Goal: Information Seeking & Learning: Learn about a topic

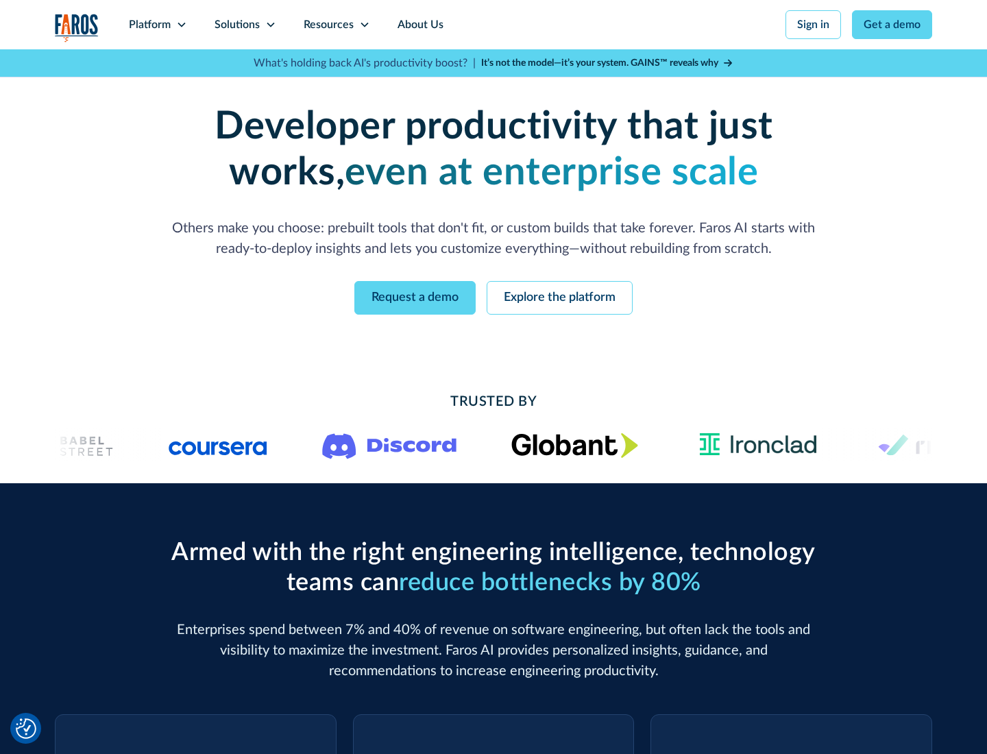
click at [181, 25] on icon at bounding box center [181, 24] width 11 height 11
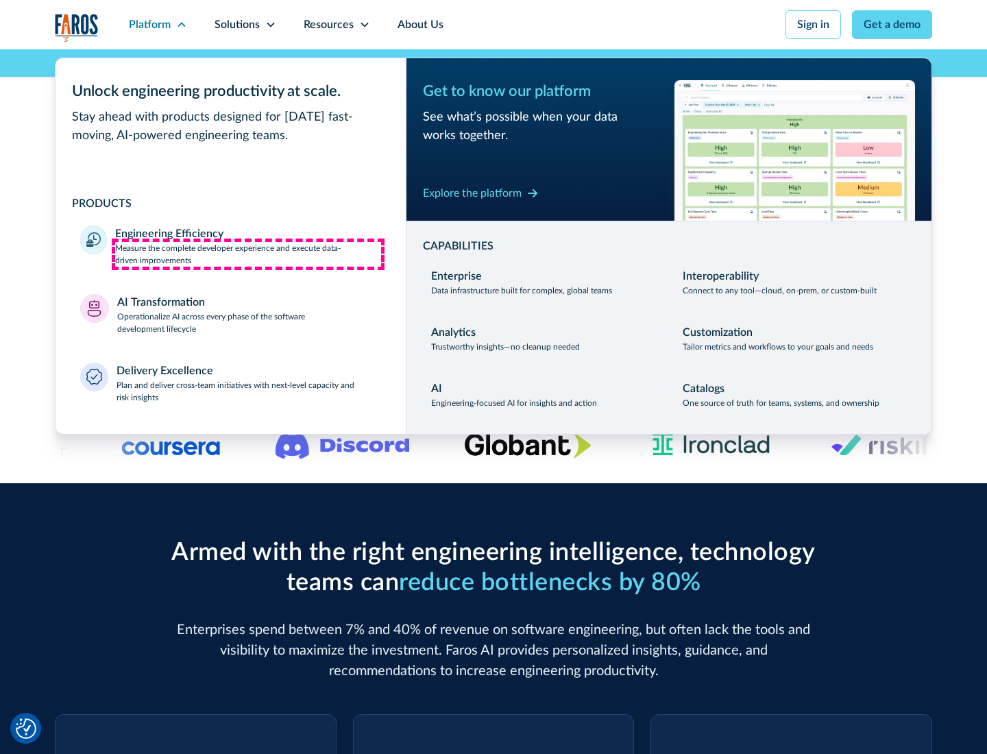
click at [248, 253] on p "Measure the complete developer experience and execute data-driven improvements" at bounding box center [248, 254] width 266 height 25
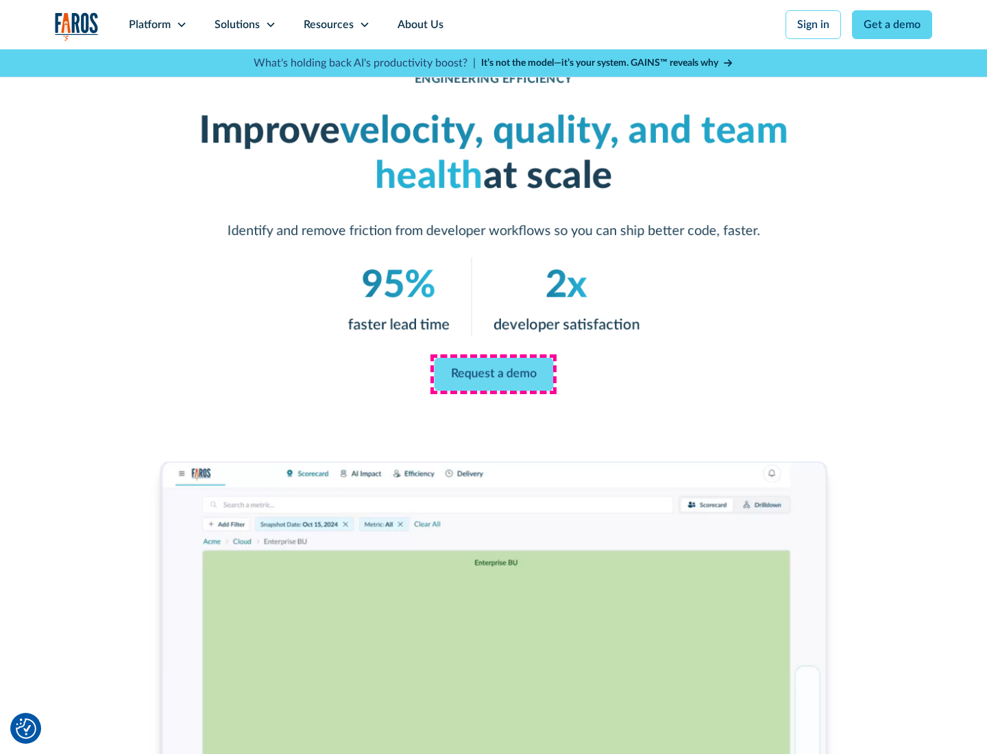
click at [493, 374] on link "Request a demo" at bounding box center [493, 374] width 119 height 33
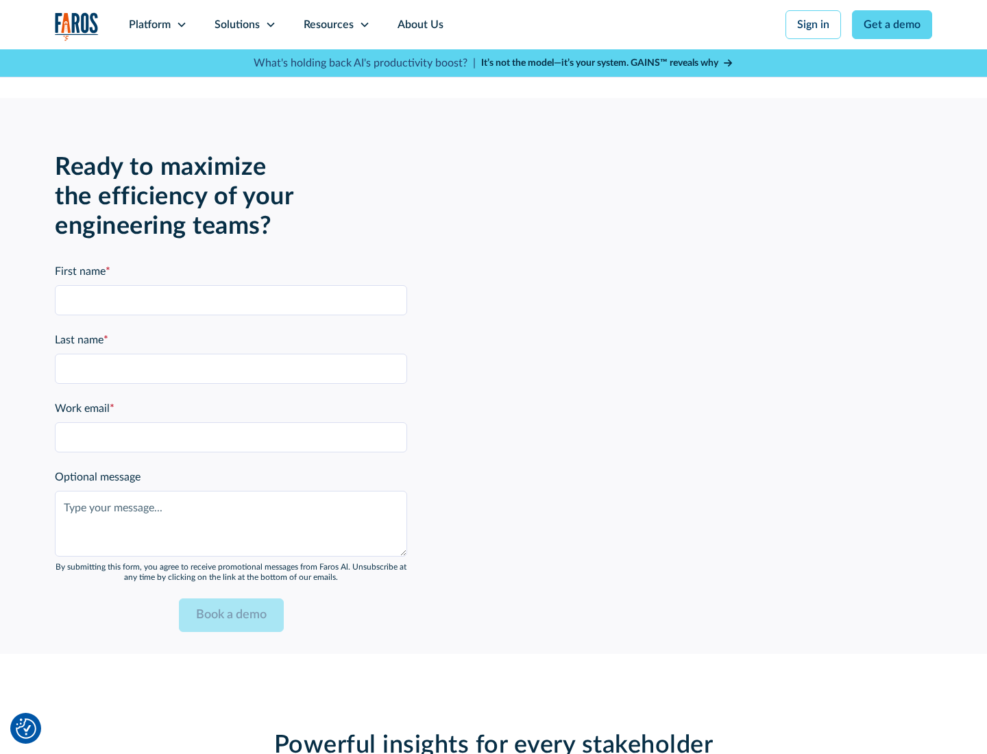
click at [181, 25] on icon at bounding box center [181, 24] width 11 height 11
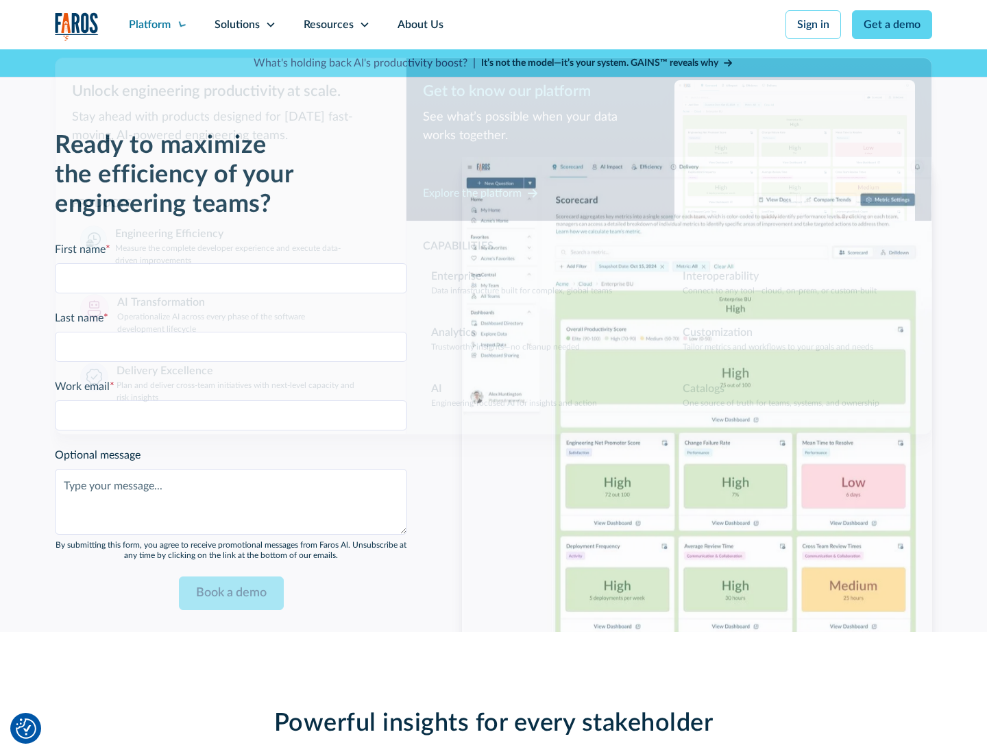
scroll to position [3006, 0]
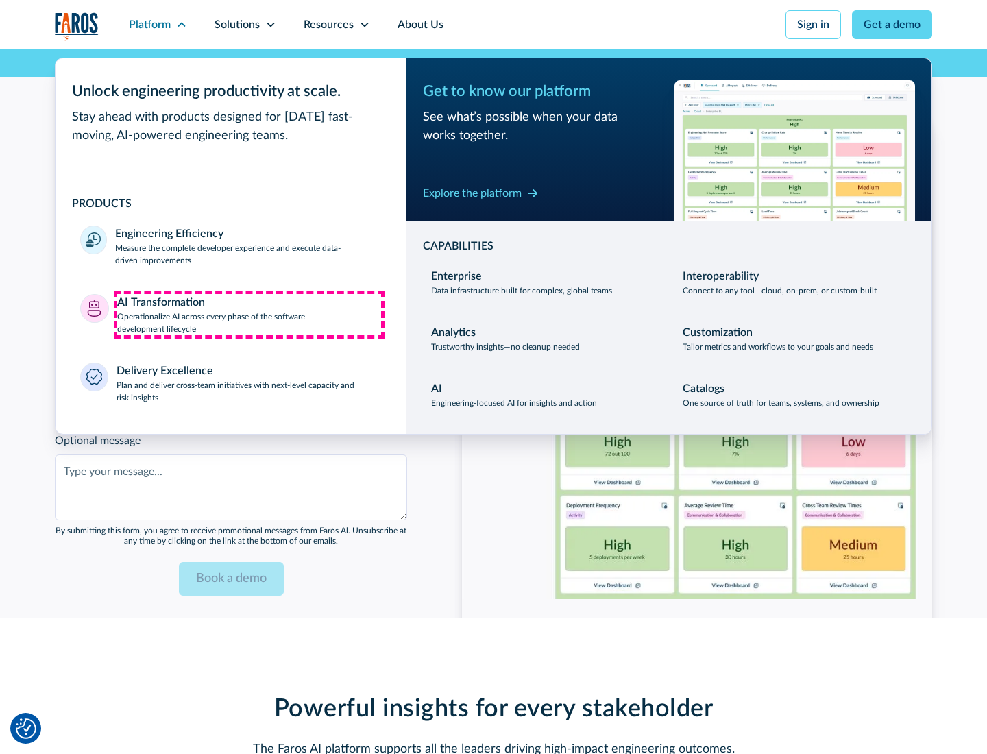
click at [249, 314] on p "Operationalize AI across every phase of the software development lifecycle" at bounding box center [249, 322] width 264 height 25
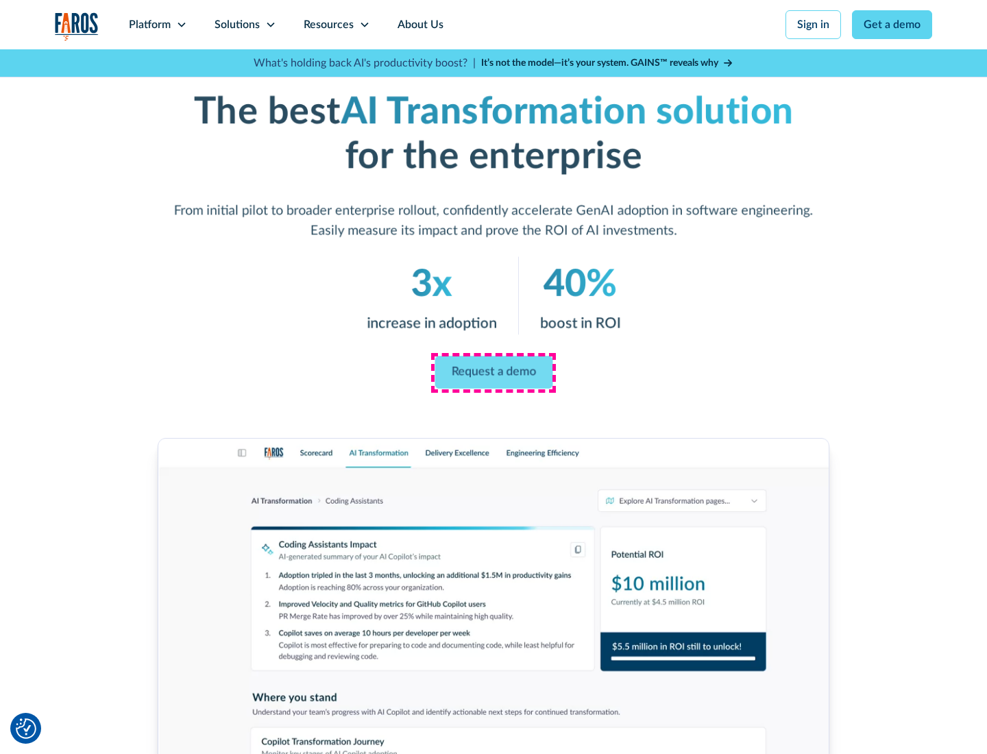
click at [493, 372] on link "Request a demo" at bounding box center [493, 372] width 118 height 33
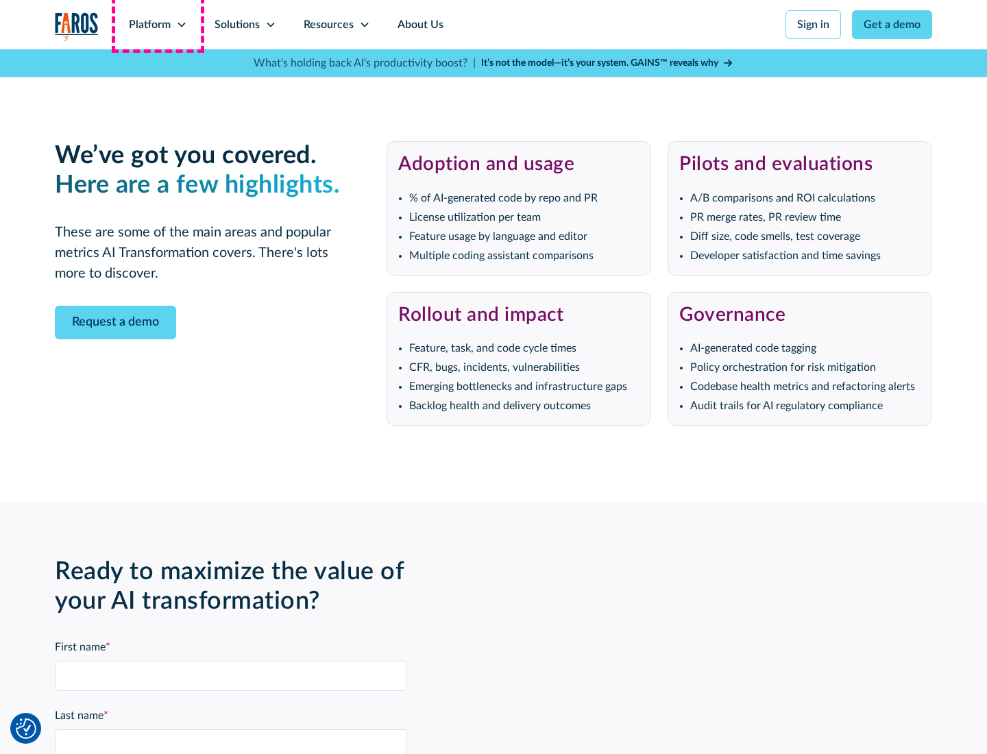
click at [158, 25] on div "Platform" at bounding box center [150, 24] width 42 height 16
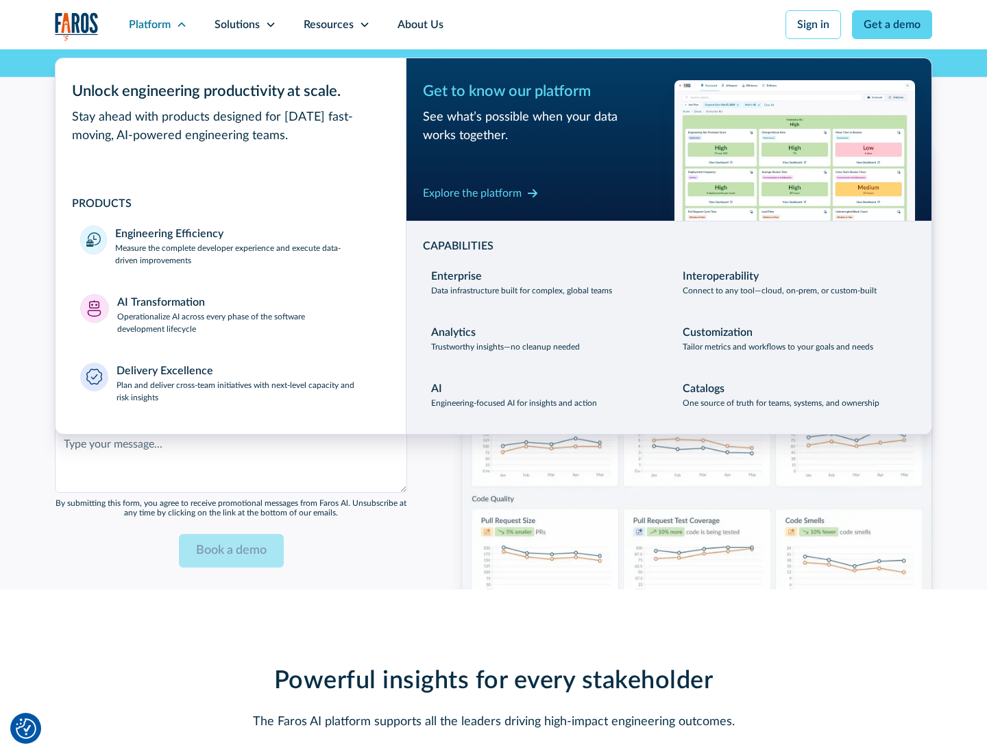
scroll to position [3335, 0]
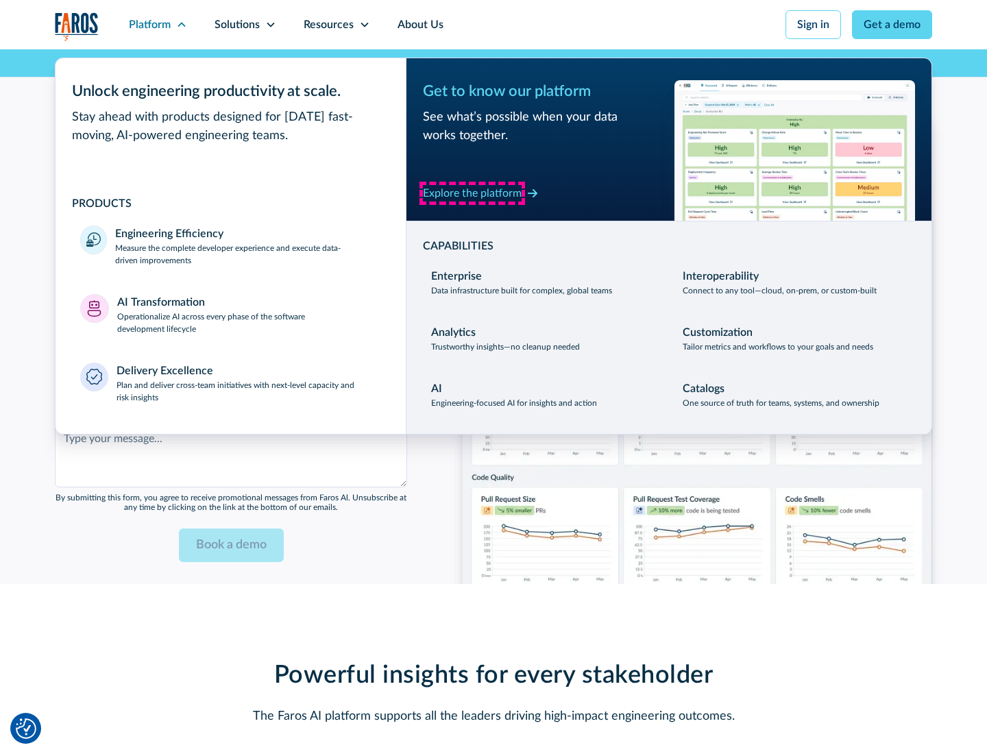
click at [472, 193] on div "Explore the platform" at bounding box center [472, 193] width 99 height 16
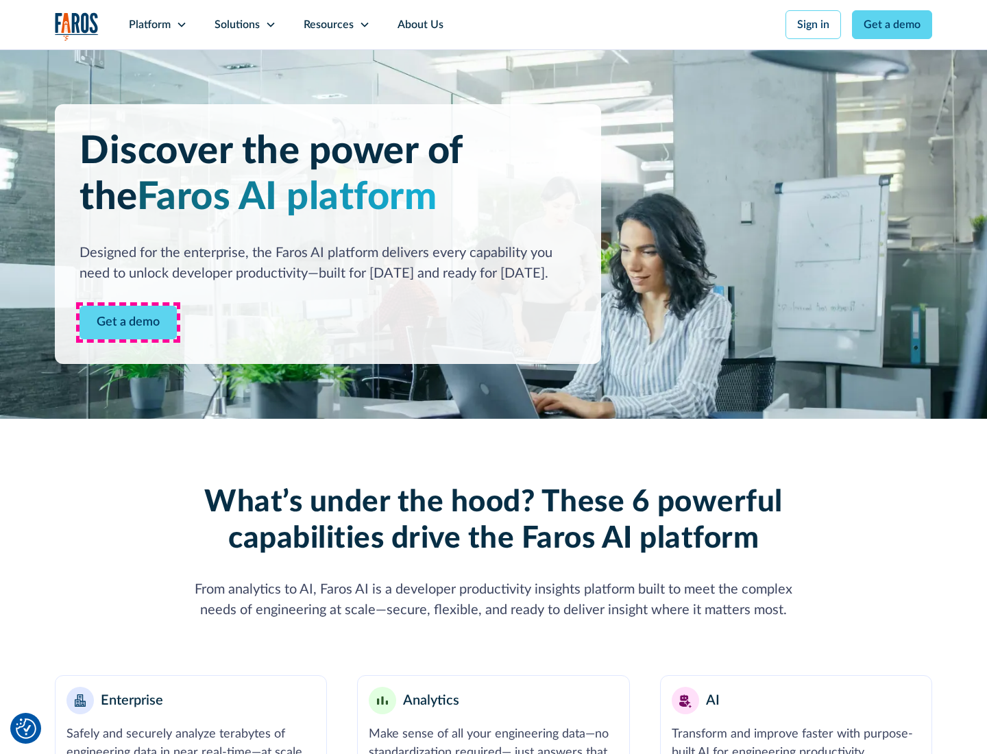
click at [128, 322] on link "Get a demo" at bounding box center [127, 323] width 97 height 34
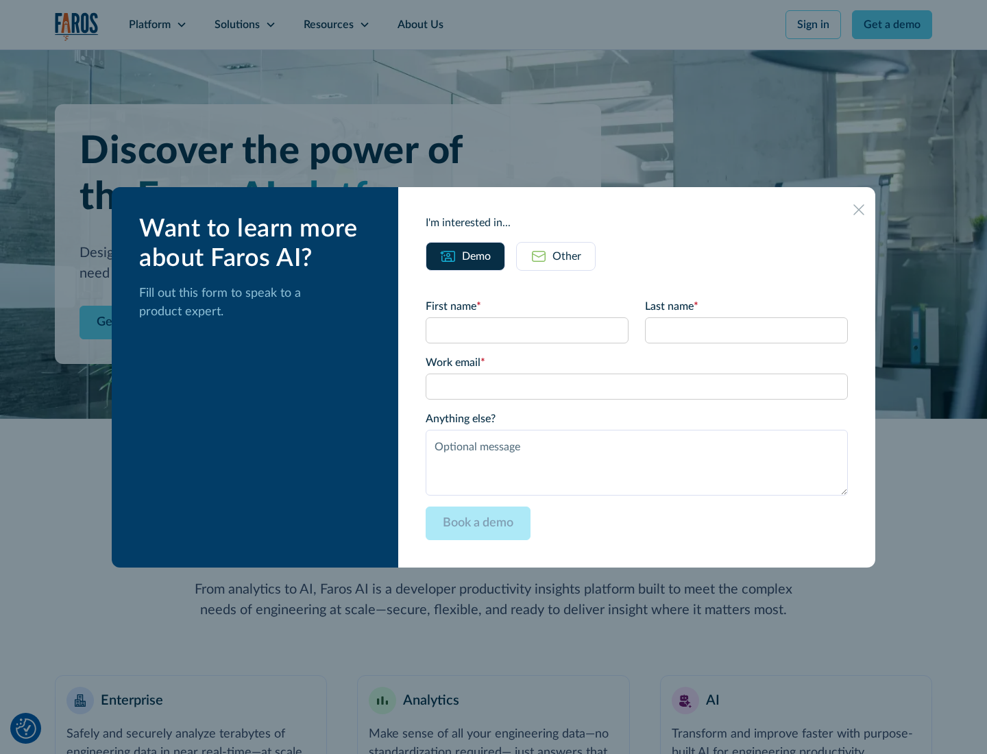
click at [567, 256] on div "Other" at bounding box center [566, 256] width 29 height 16
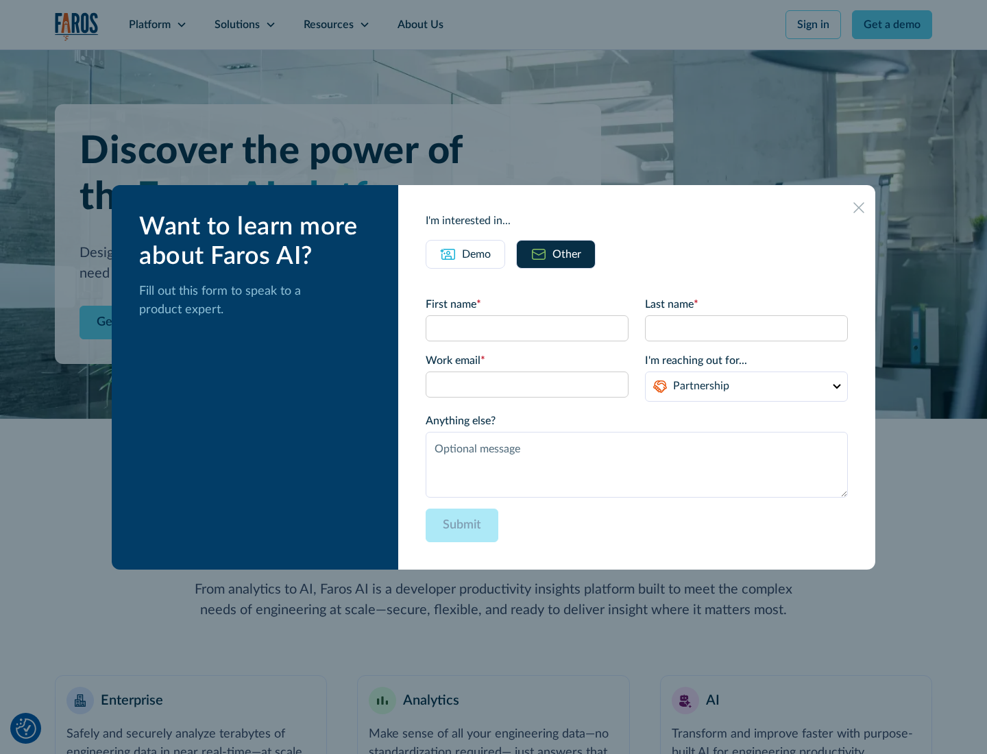
click at [476, 253] on div "Demo" at bounding box center [476, 254] width 29 height 16
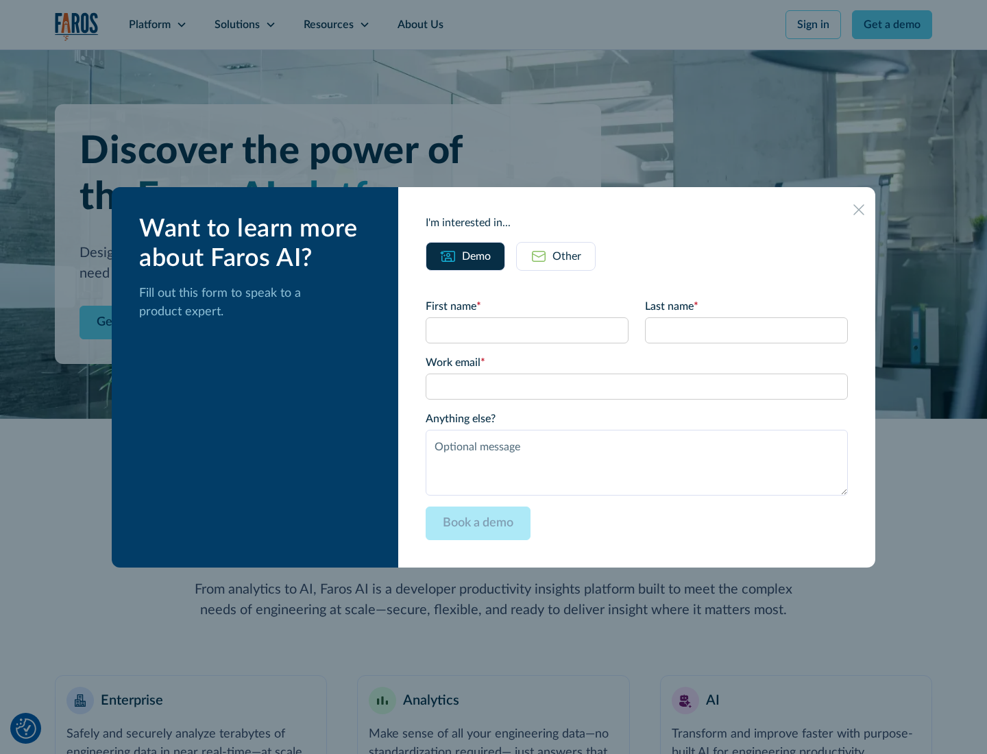
click at [858, 209] on icon at bounding box center [858, 209] width 11 height 11
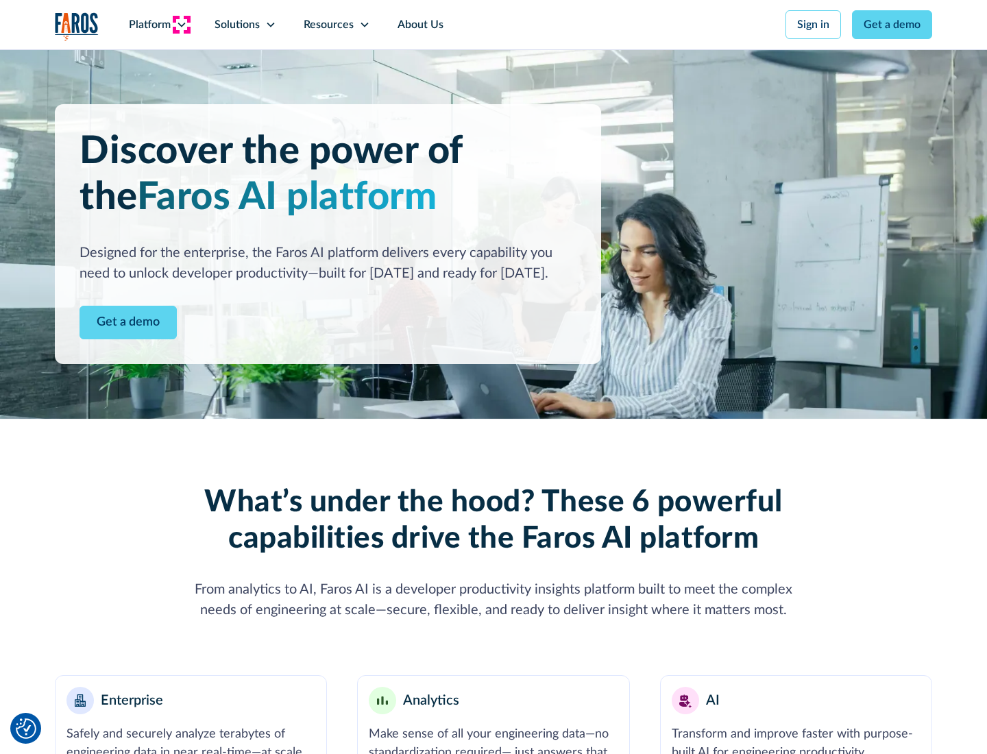
click at [181, 25] on icon at bounding box center [181, 24] width 11 height 11
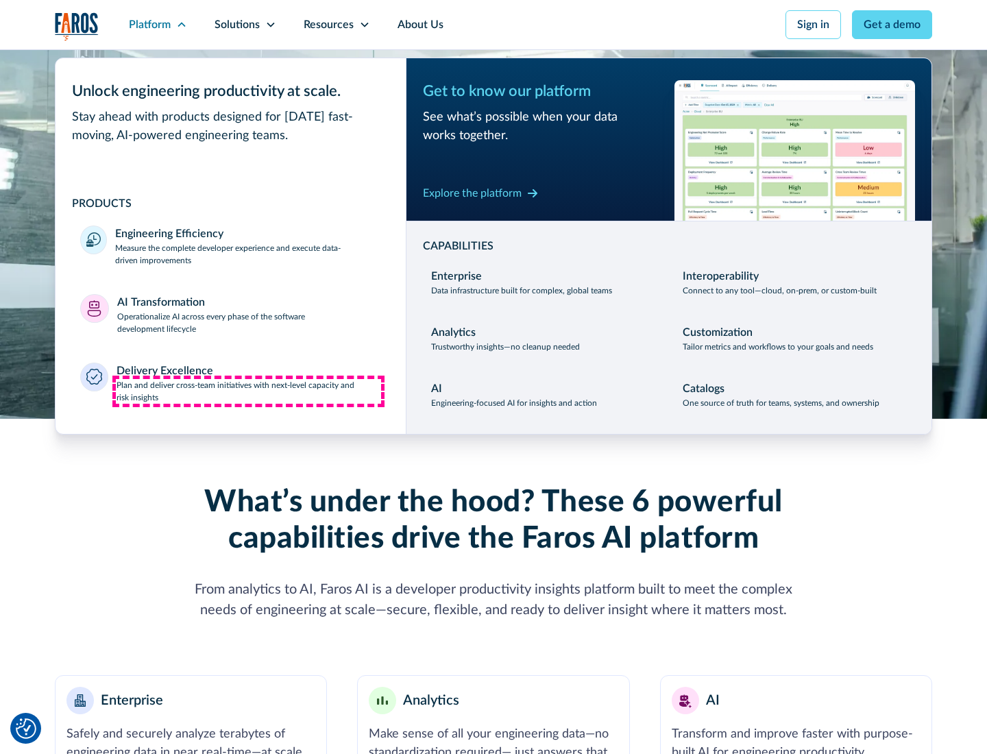
click at [248, 391] on p "Plan and deliver cross-team initiatives with next-level capacity and risk insig…" at bounding box center [248, 391] width 265 height 25
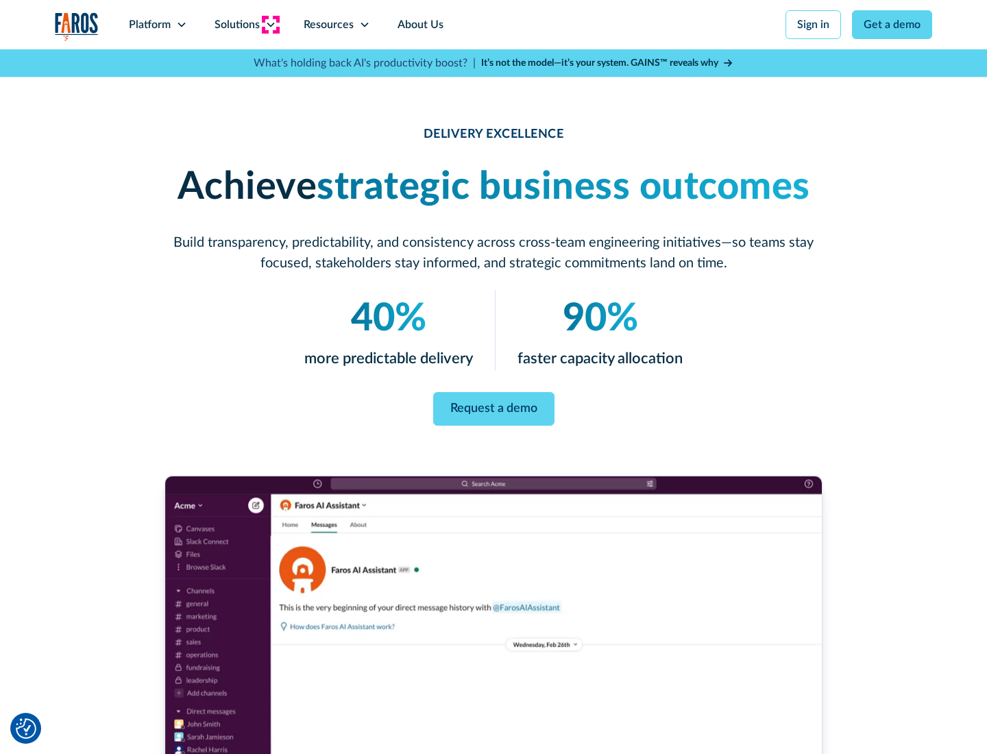
click at [270, 25] on icon at bounding box center [270, 24] width 11 height 11
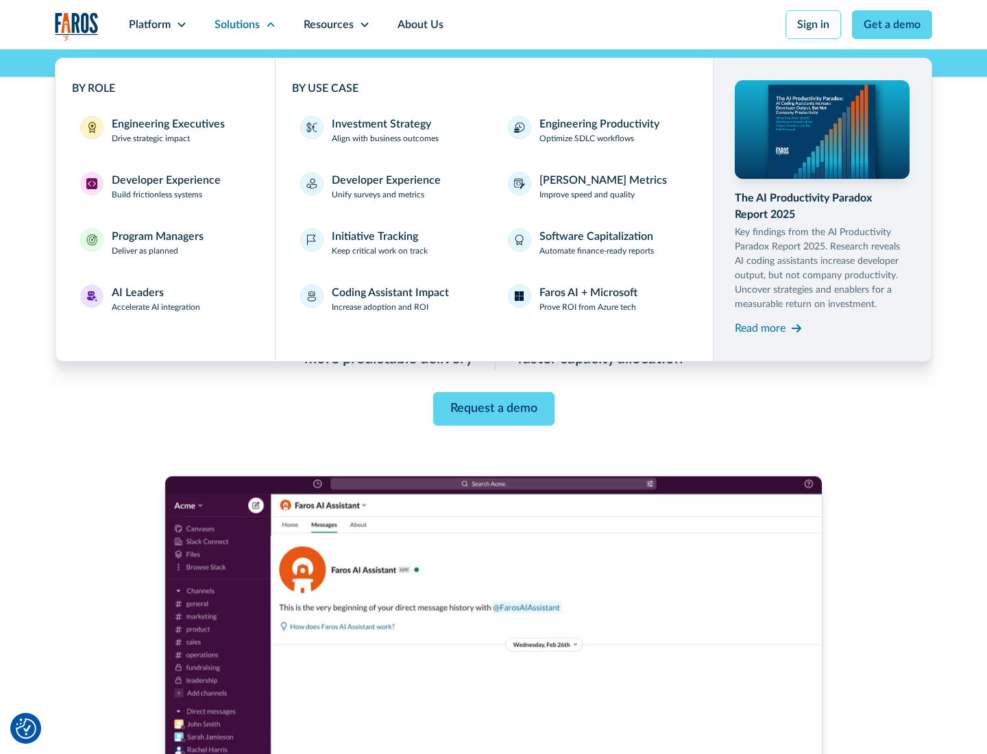
click at [164, 130] on div "Engineering Executives" at bounding box center [168, 124] width 113 height 16
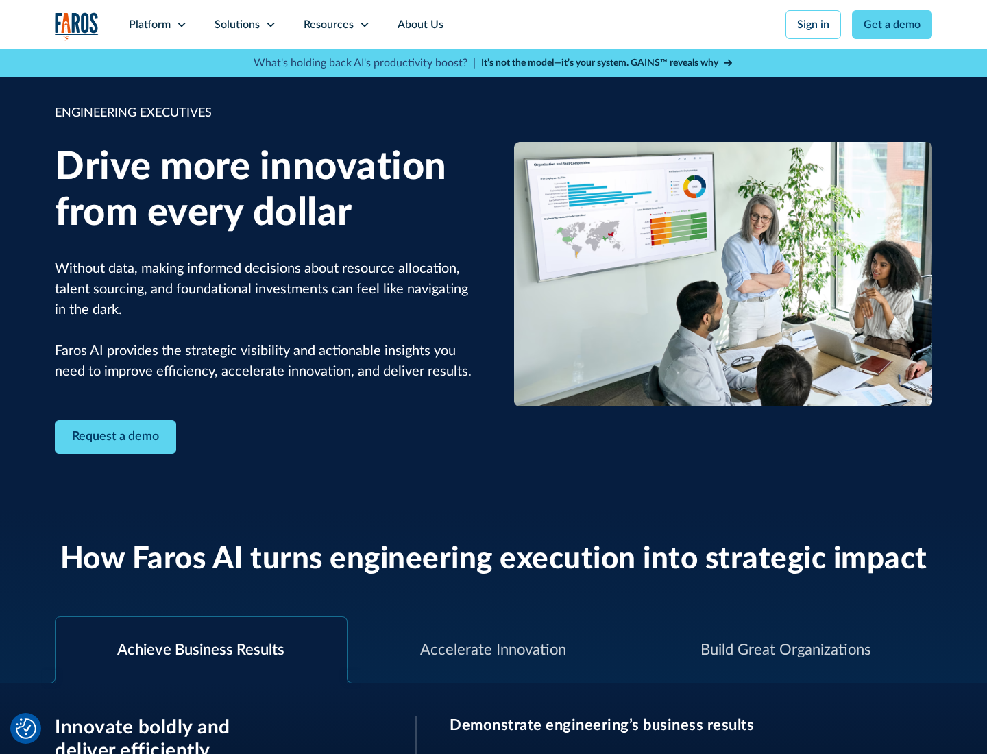
click at [270, 25] on icon at bounding box center [270, 24] width 11 height 11
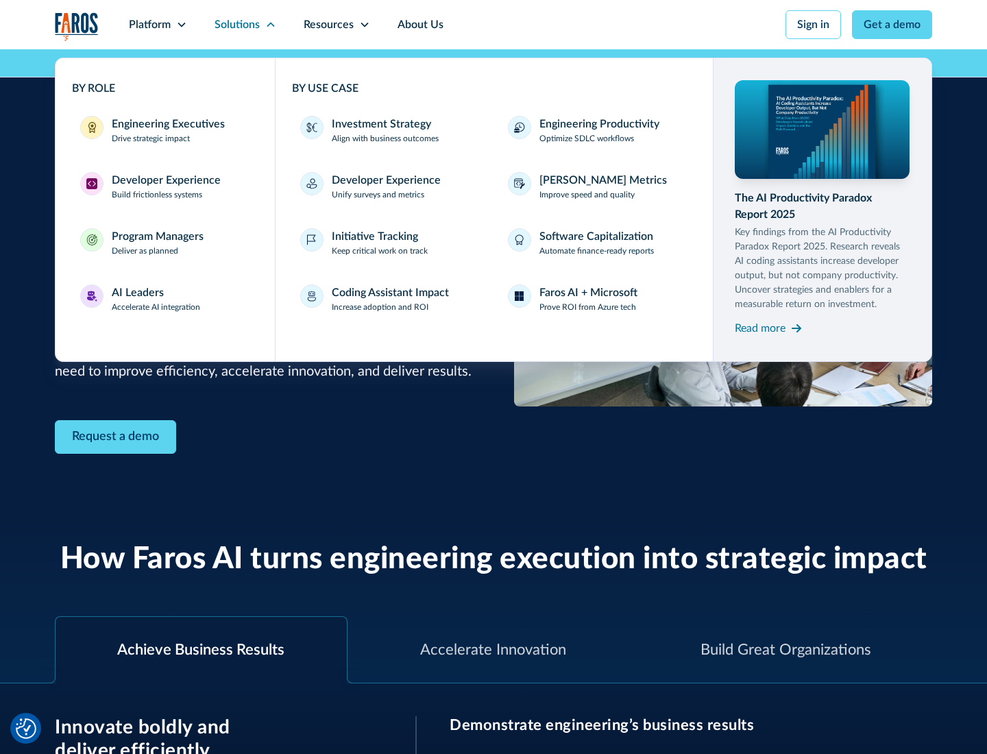
click at [164, 180] on div "Developer Experience" at bounding box center [166, 180] width 109 height 16
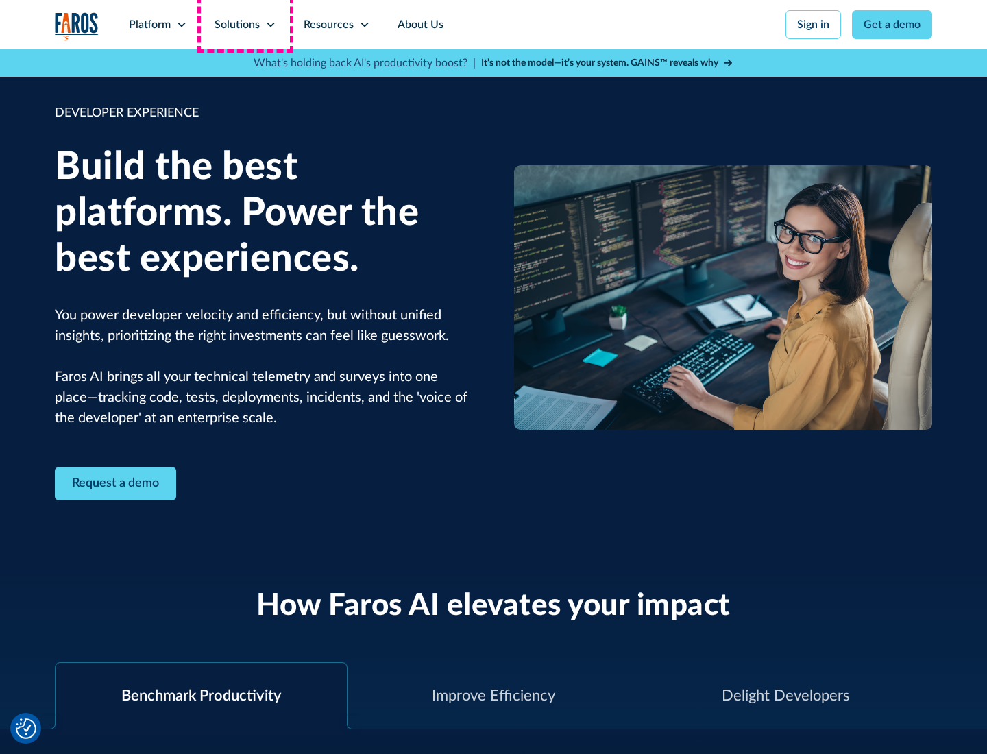
click at [245, 25] on div "Solutions" at bounding box center [236, 24] width 45 height 16
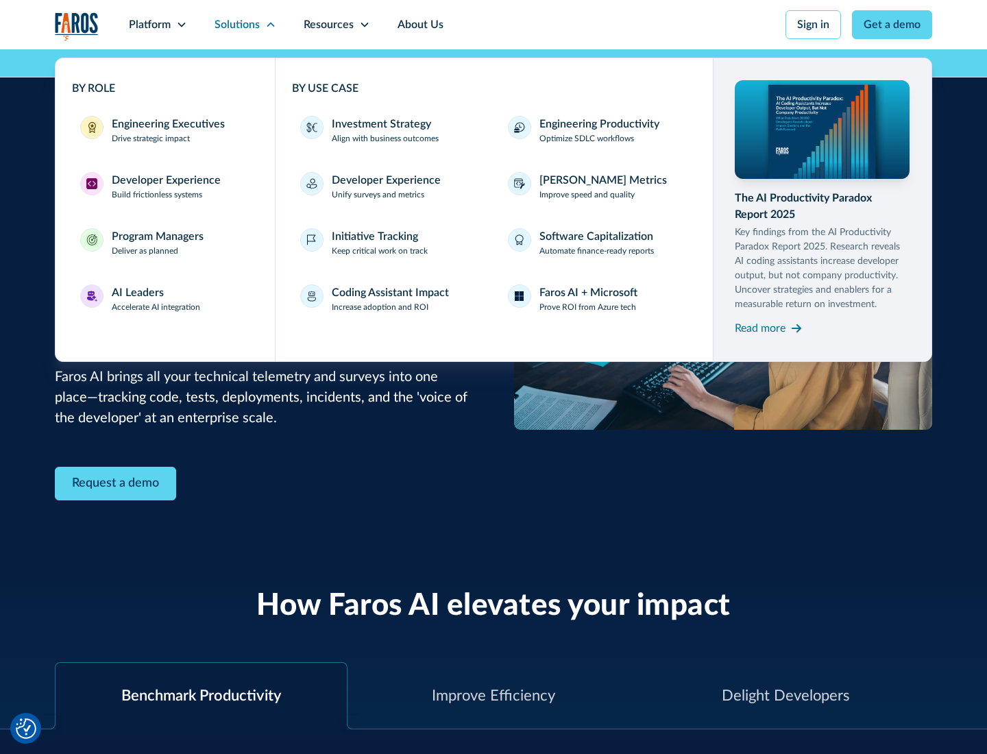
click at [157, 243] on div "Program Managers" at bounding box center [158, 236] width 92 height 16
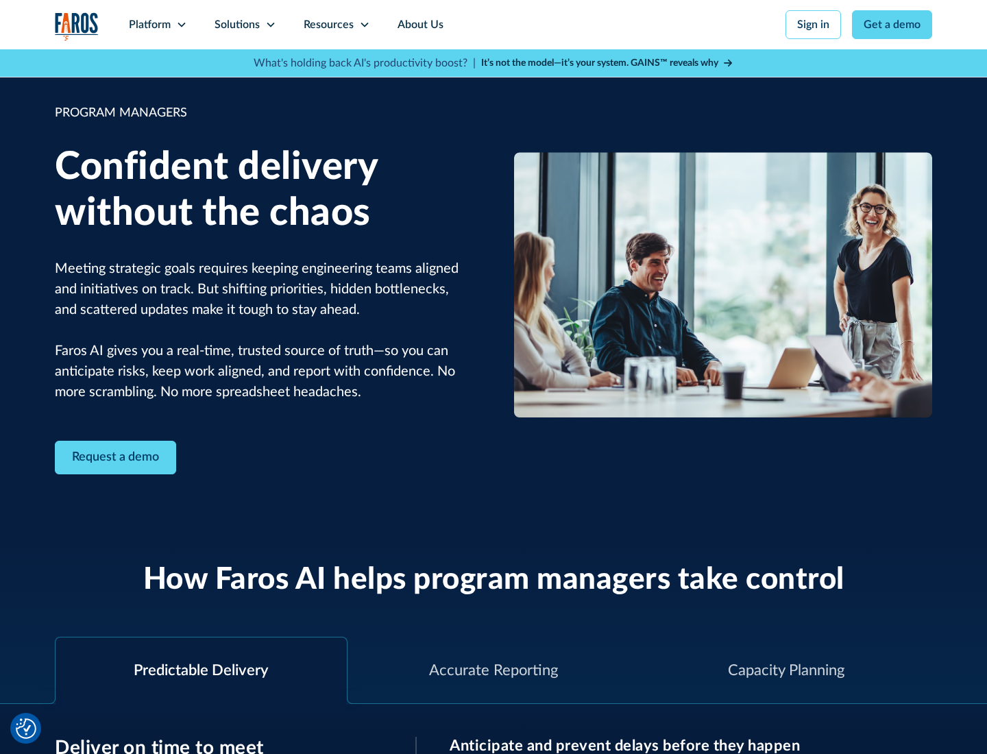
click at [270, 25] on icon at bounding box center [270, 24] width 11 height 11
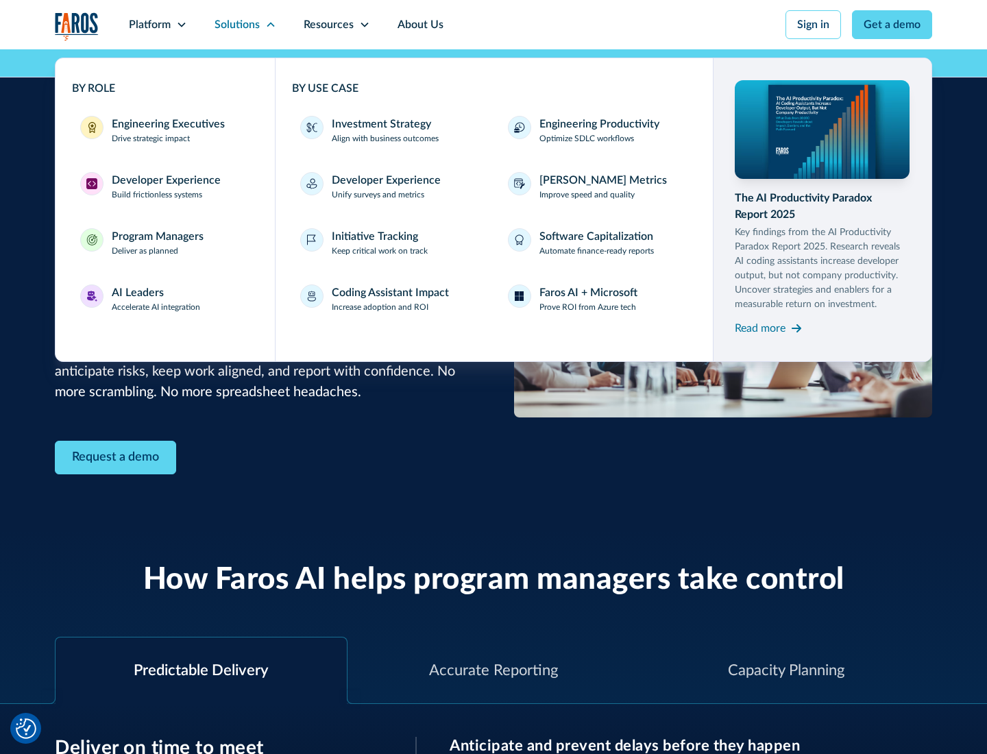
click at [156, 299] on div "AI Leaders" at bounding box center [138, 292] width 52 height 16
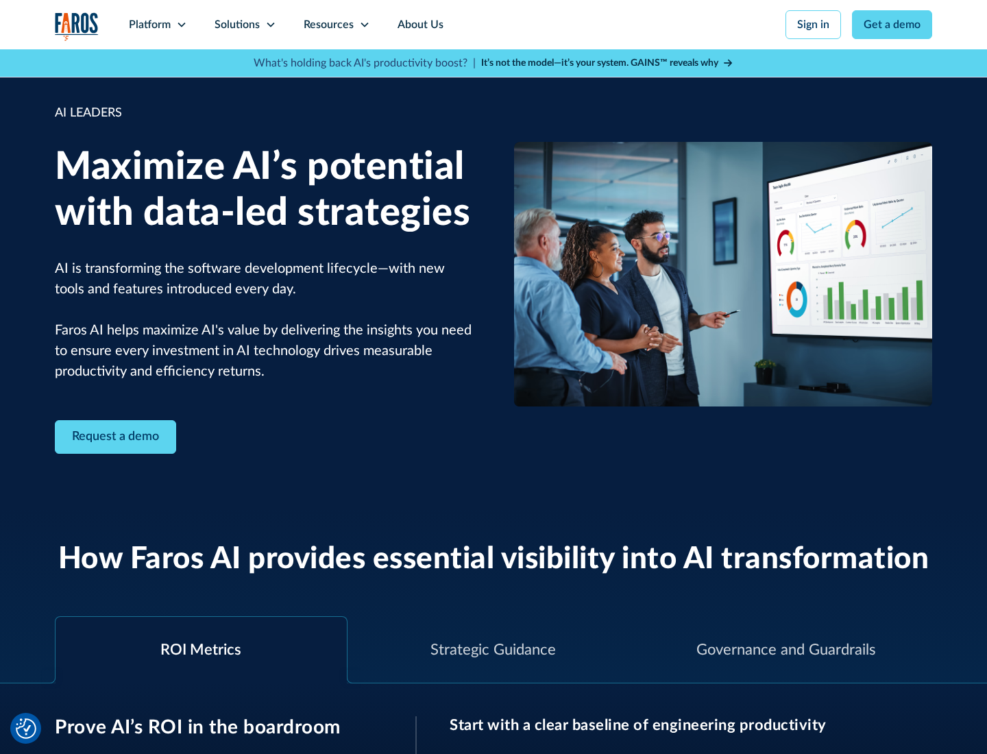
click at [270, 25] on icon at bounding box center [270, 24] width 11 height 11
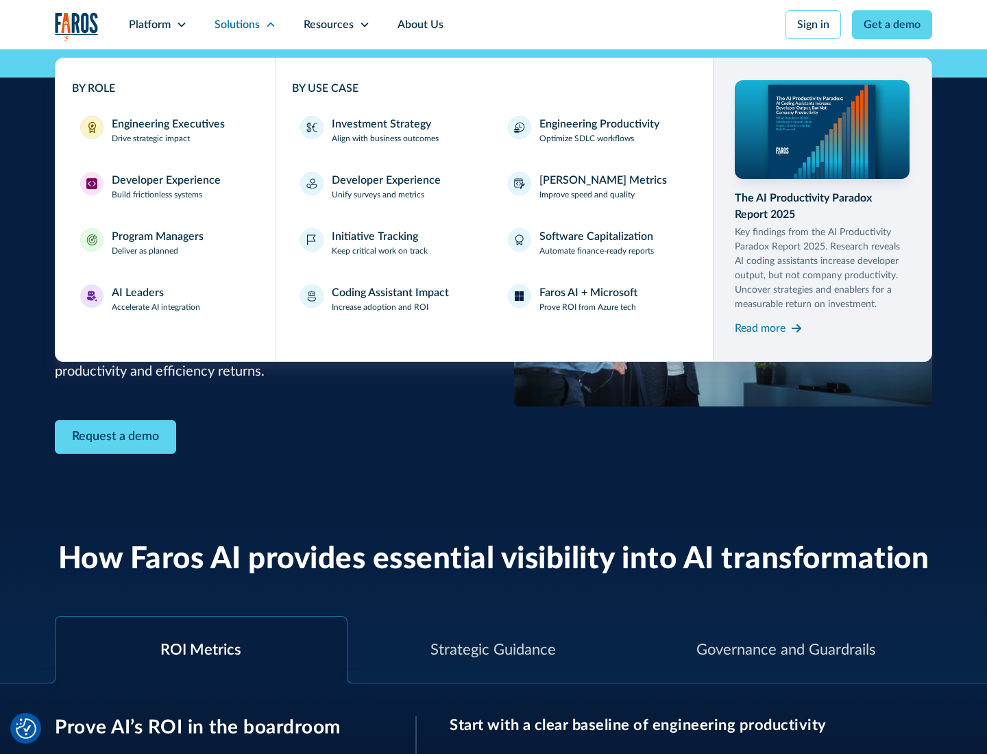
click at [380, 124] on div "Investment Strategy" at bounding box center [381, 124] width 99 height 16
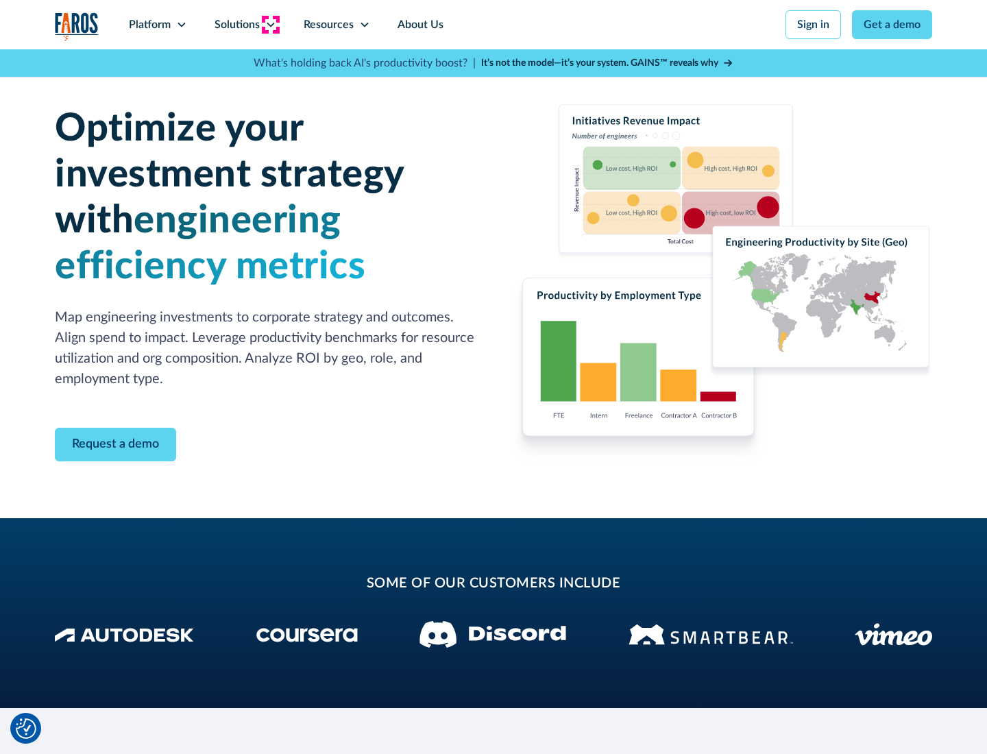
click at [270, 25] on icon at bounding box center [270, 24] width 11 height 11
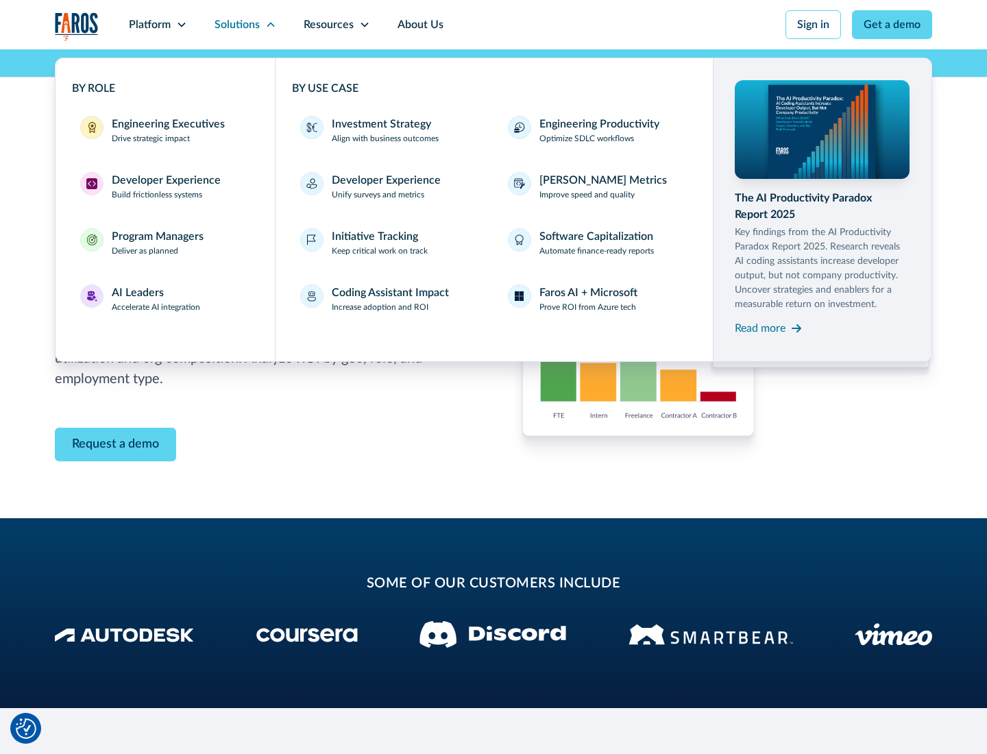
click at [587, 307] on p "Prove ROI from Azure tech" at bounding box center [587, 307] width 97 height 12
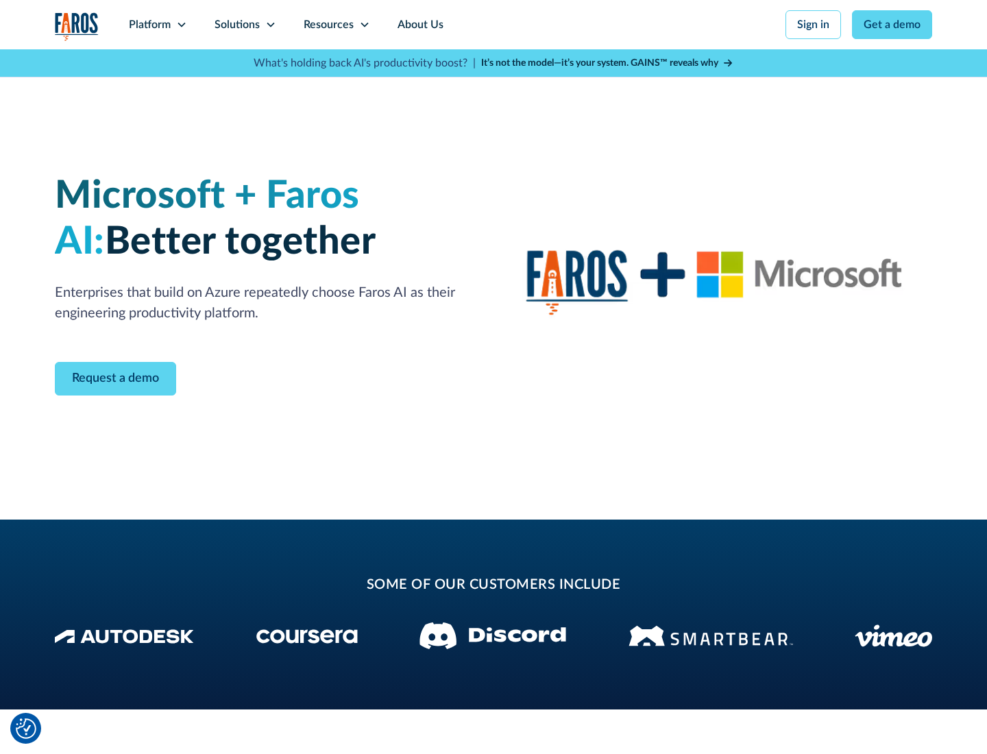
click at [270, 25] on icon at bounding box center [270, 24] width 11 height 11
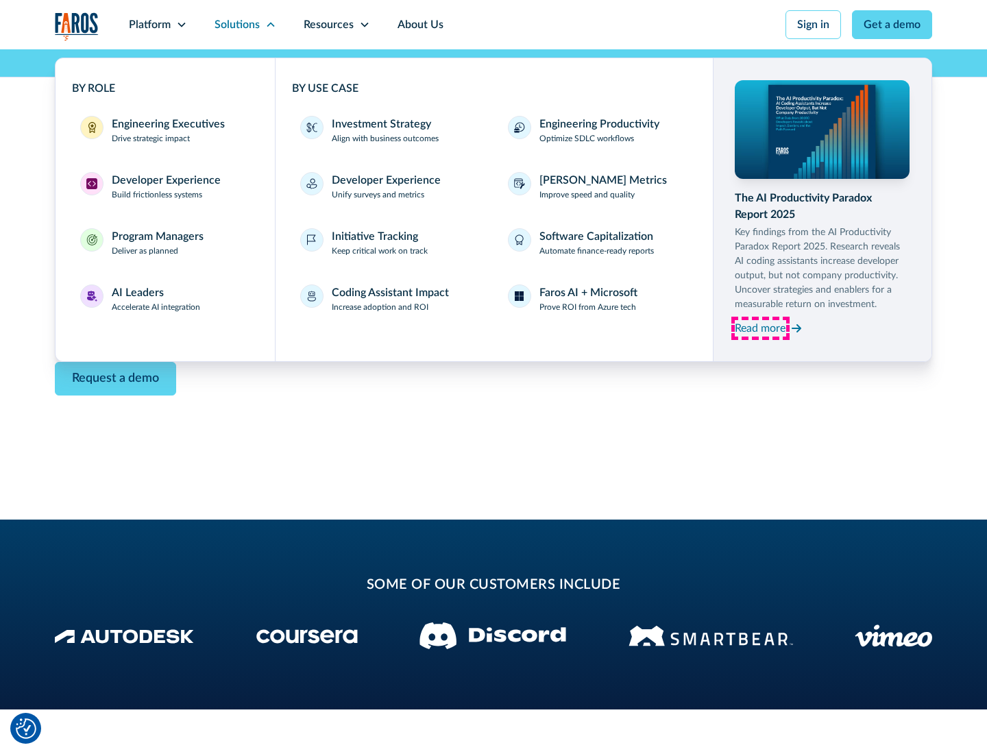
click at [760, 327] on div "Read more" at bounding box center [759, 328] width 51 height 16
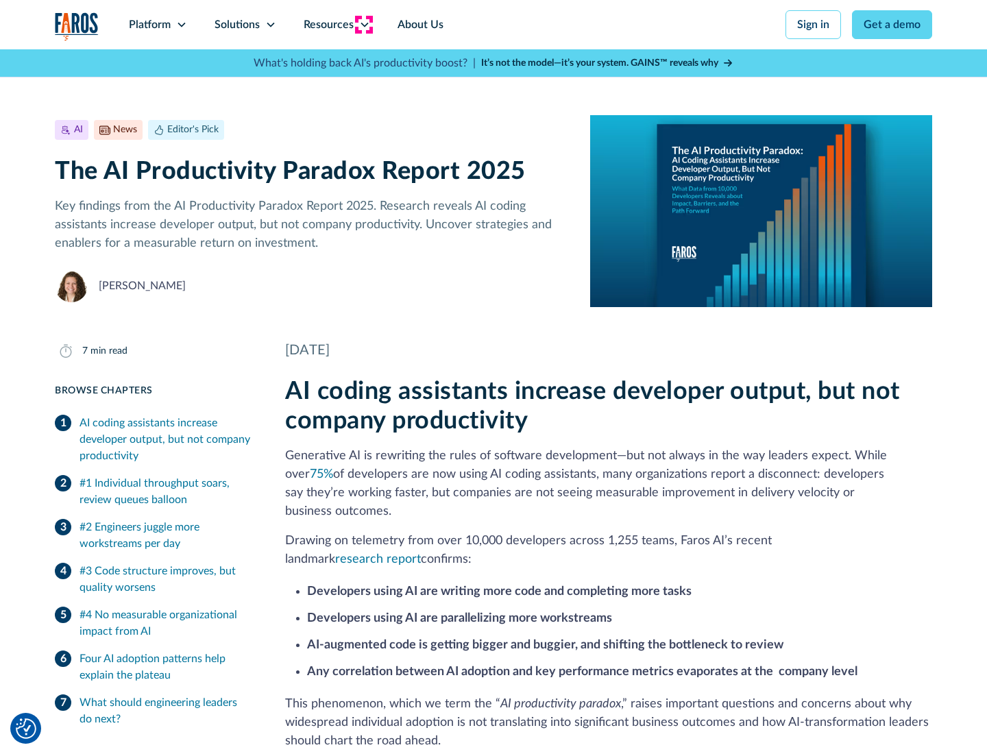
click at [363, 25] on icon at bounding box center [364, 24] width 11 height 11
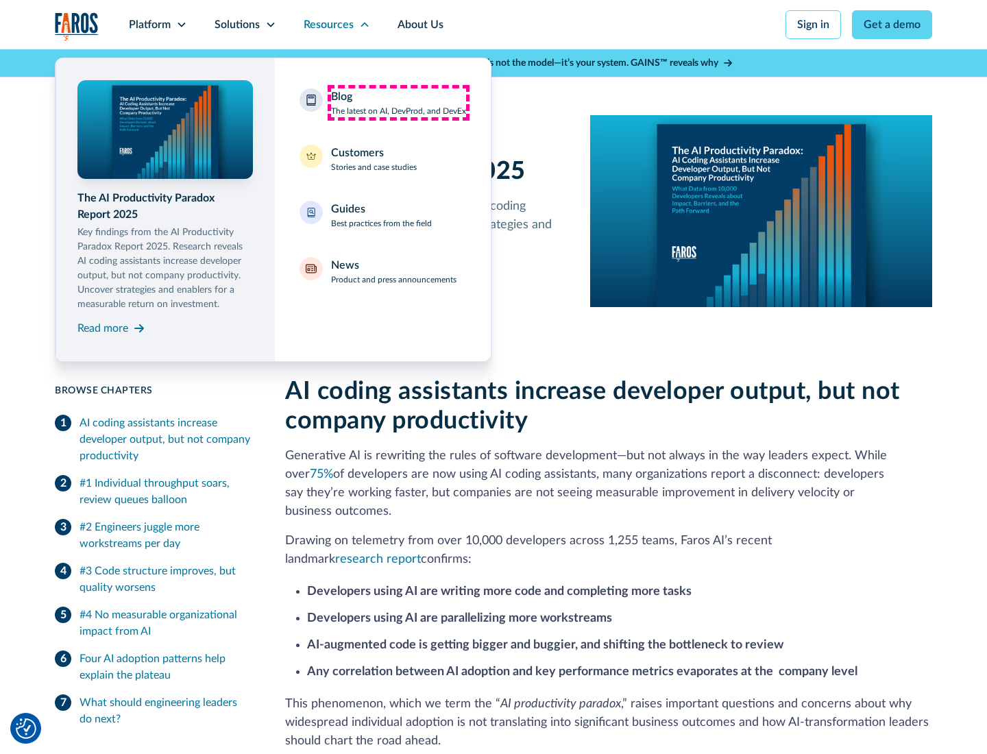
click at [398, 103] on div "Blog The latest on AI, DevProd, and DevEx" at bounding box center [398, 102] width 135 height 29
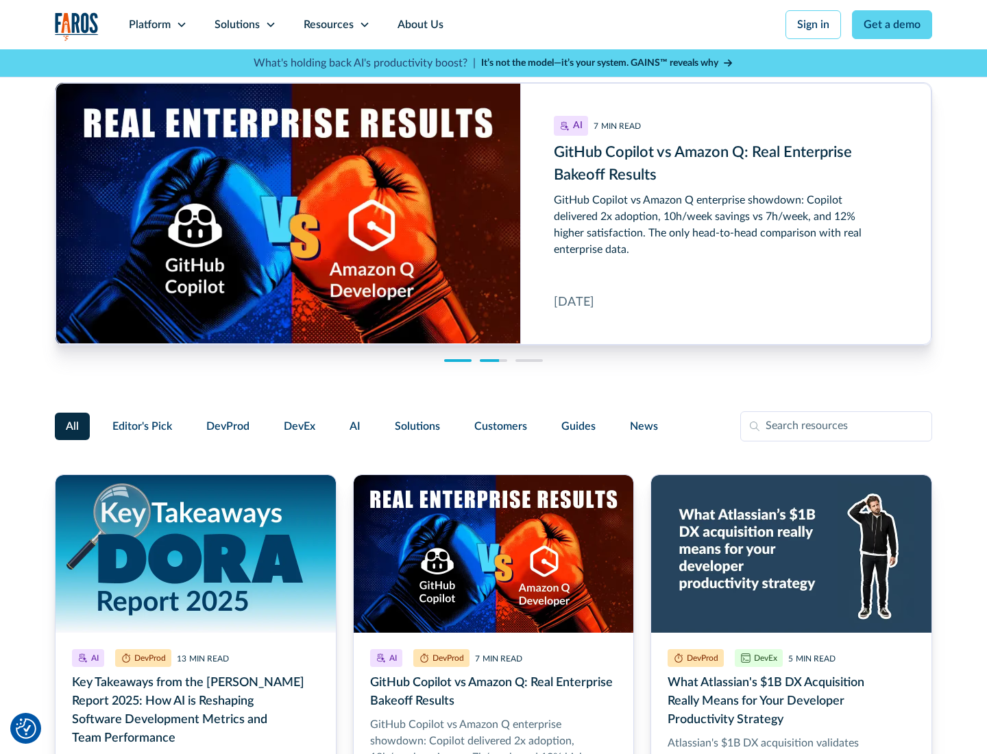
click at [892, 25] on link "Get a demo" at bounding box center [892, 24] width 80 height 29
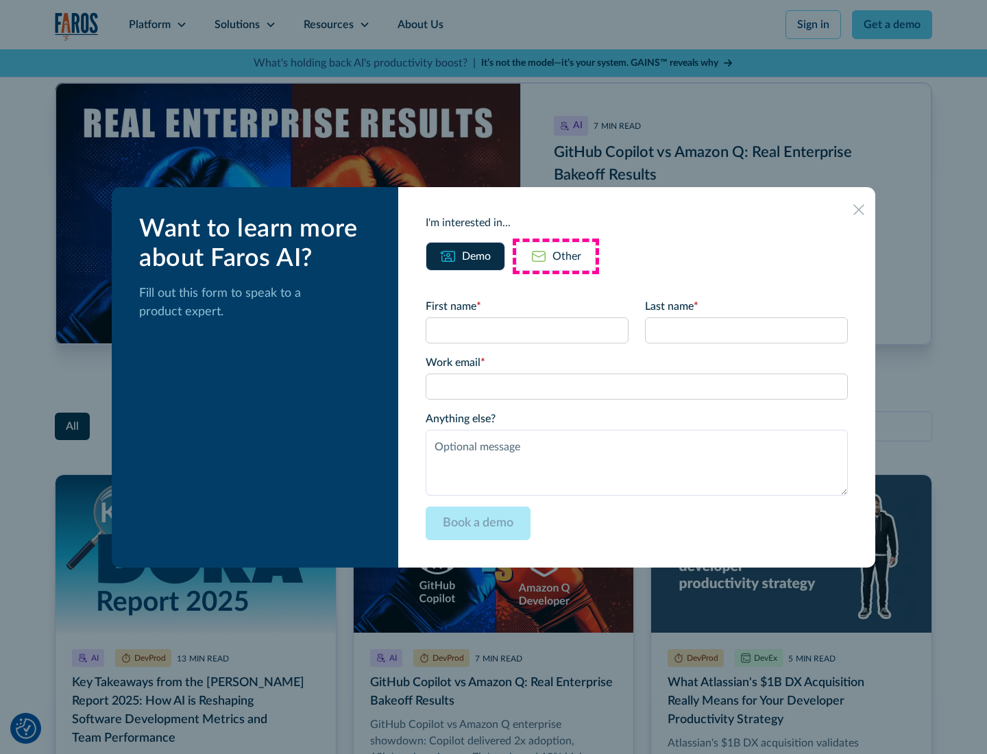
click at [556, 256] on div "Other" at bounding box center [566, 256] width 29 height 16
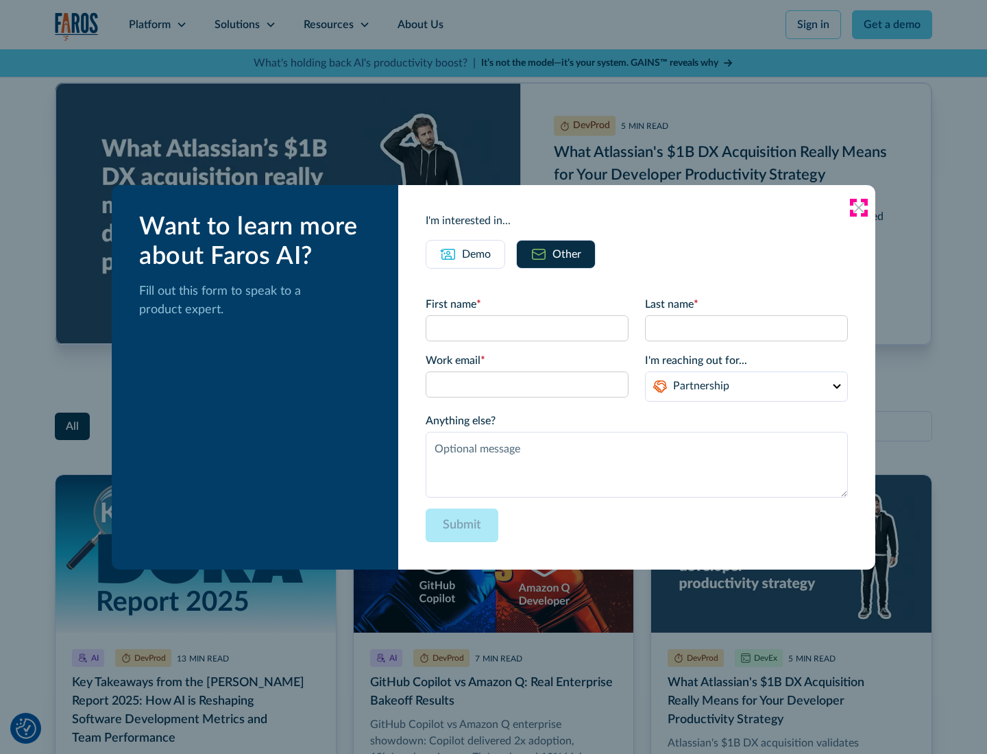
click at [858, 207] on icon at bounding box center [858, 207] width 11 height 11
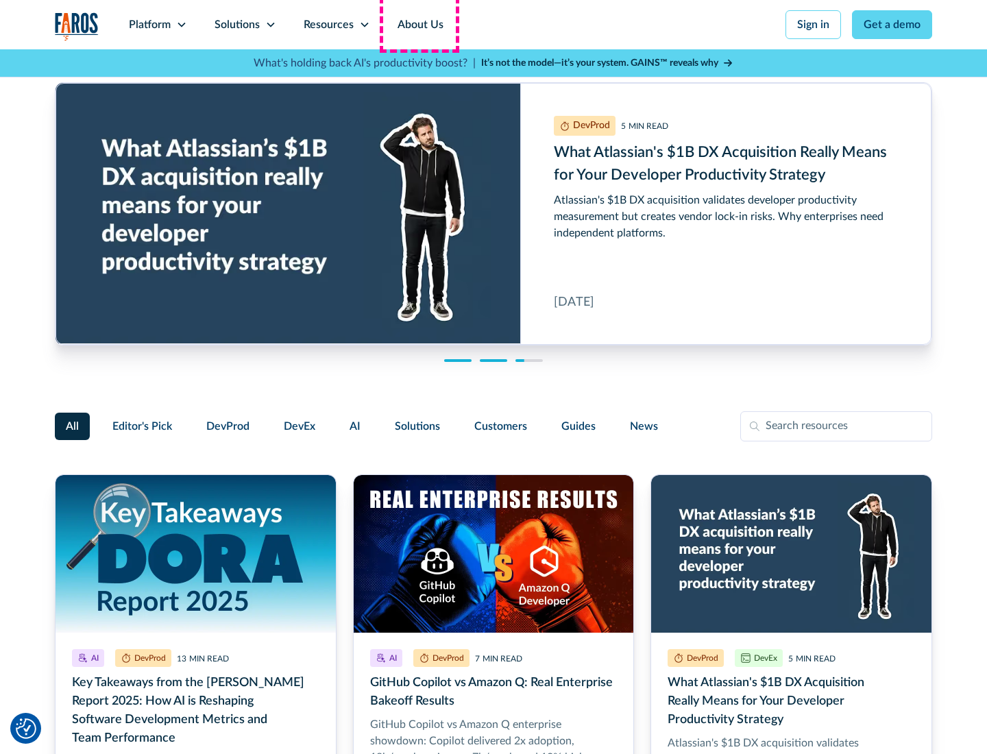
click at [419, 25] on link "About Us" at bounding box center [420, 24] width 73 height 49
